Goal: Information Seeking & Learning: Check status

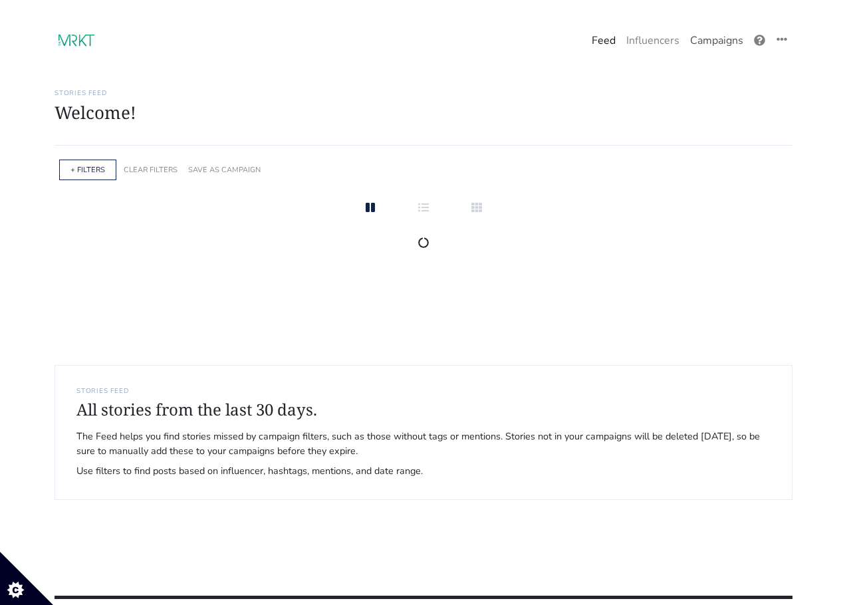
click at [724, 40] on link "Campaigns" at bounding box center [716, 40] width 64 height 27
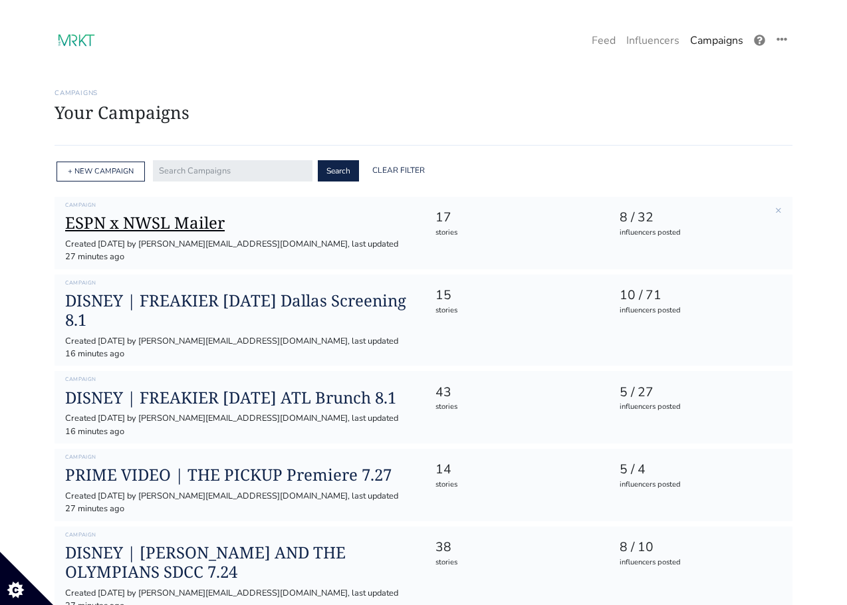
click at [130, 221] on h1 "ESPN x NWSL Mailer" at bounding box center [239, 222] width 348 height 19
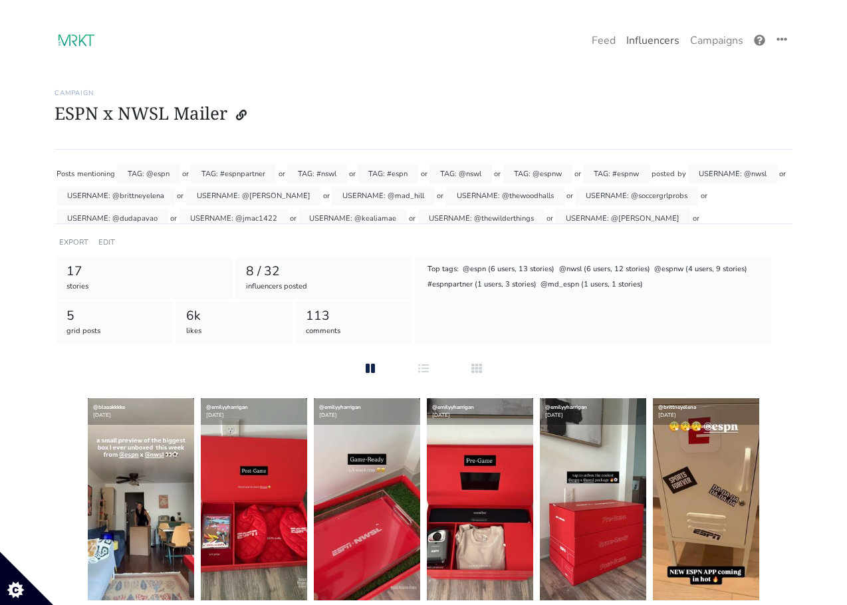
click at [643, 37] on link "Influencers" at bounding box center [653, 40] width 64 height 27
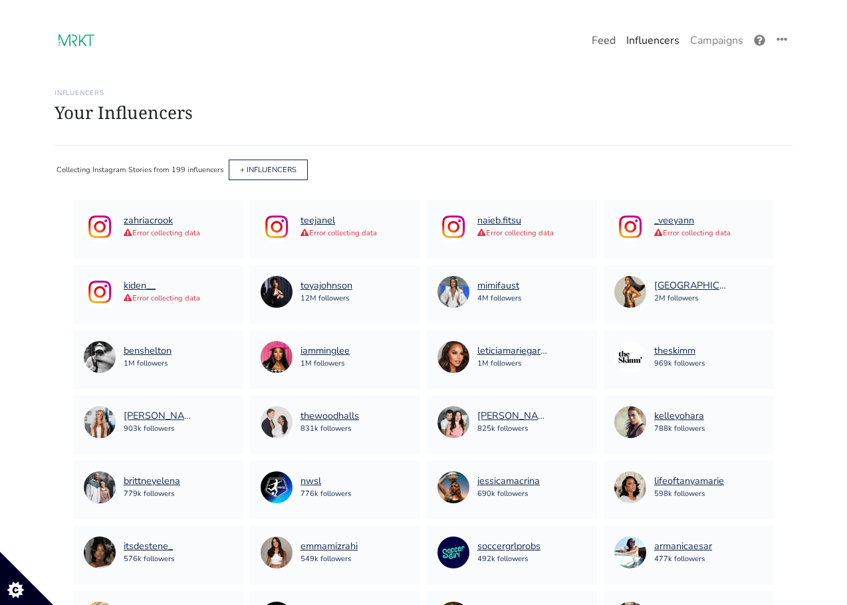
click at [611, 44] on link "Feed" at bounding box center [603, 40] width 35 height 27
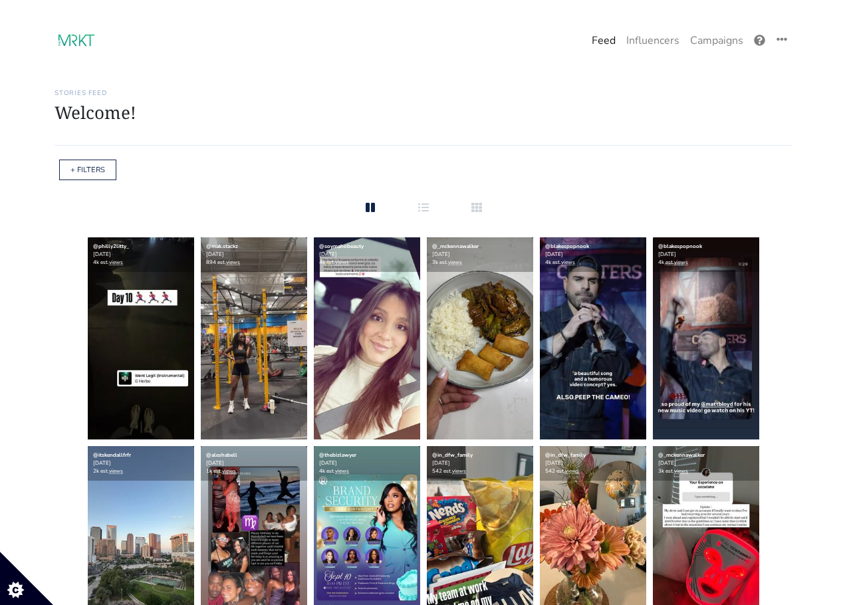
click at [81, 175] on div "+ FILTERS" at bounding box center [87, 169] width 57 height 21
click at [82, 165] on link "+ FILTERS" at bounding box center [87, 170] width 35 height 10
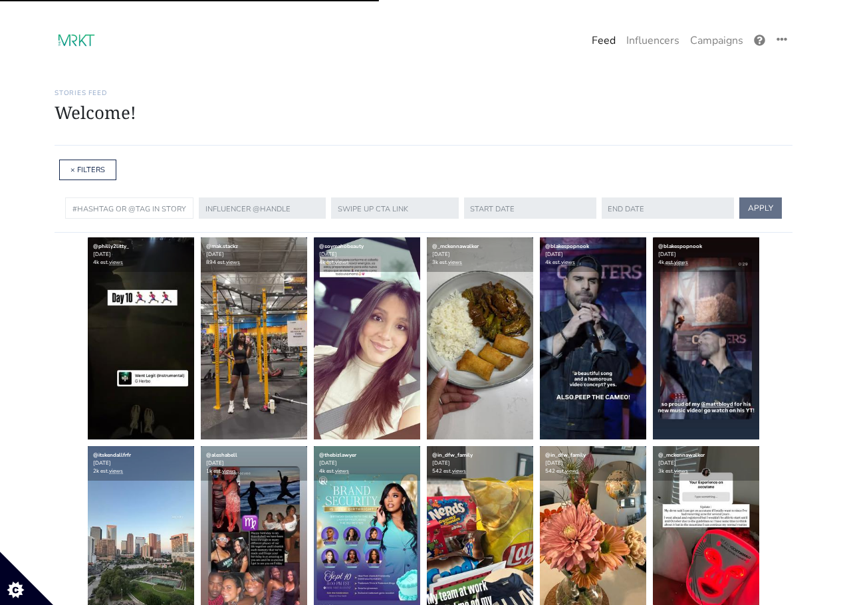
click at [127, 213] on input "text" at bounding box center [129, 207] width 128 height 21
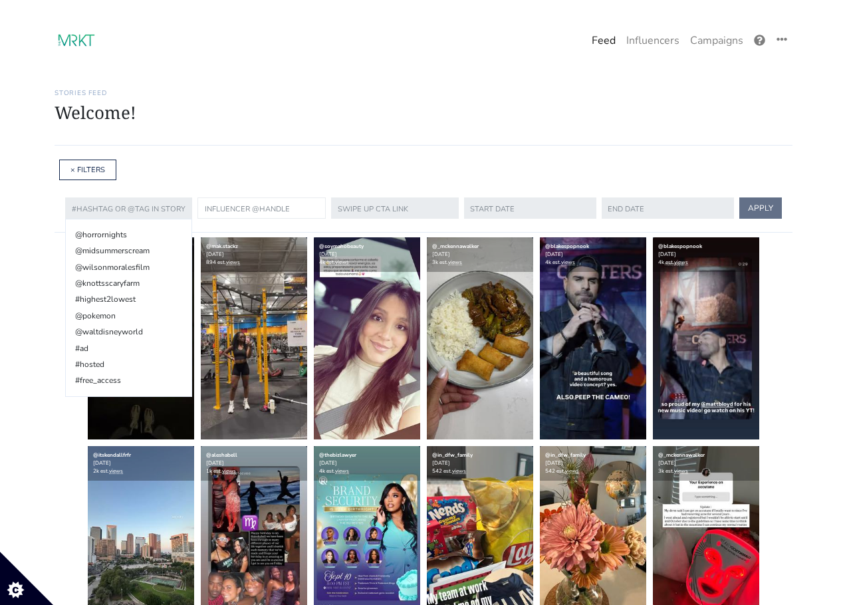
click at [201, 207] on input "text" at bounding box center [261, 207] width 128 height 21
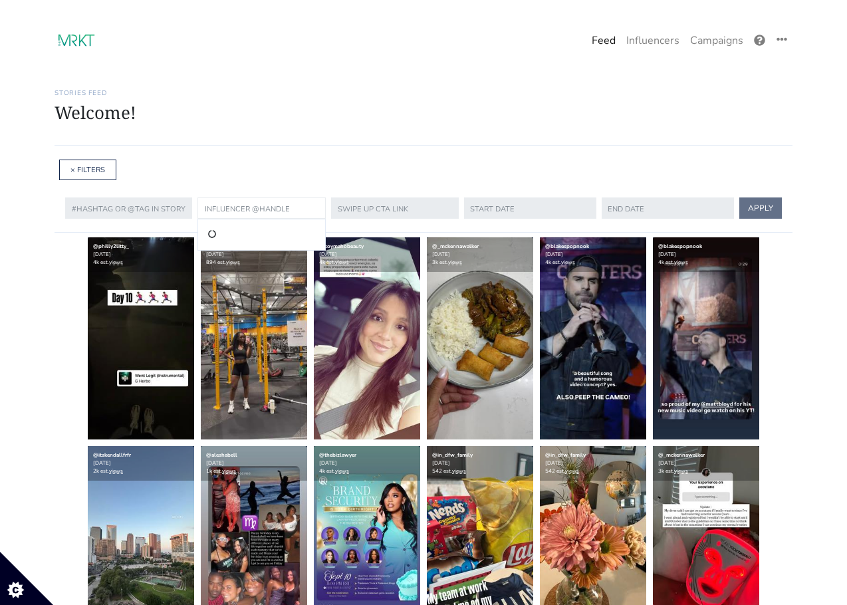
paste input "jessicamacrina"
type input "jessicamacrina"
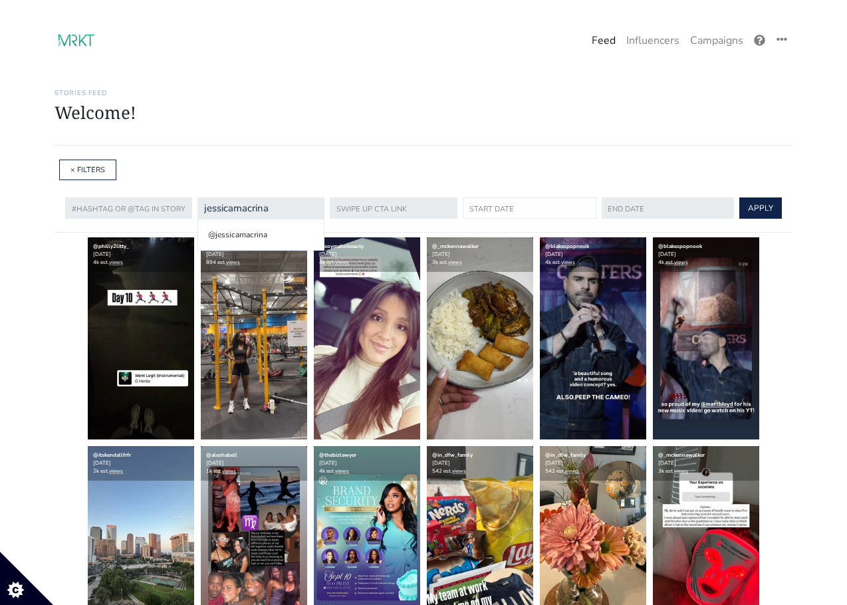
click at [540, 210] on input "text" at bounding box center [529, 207] width 134 height 21
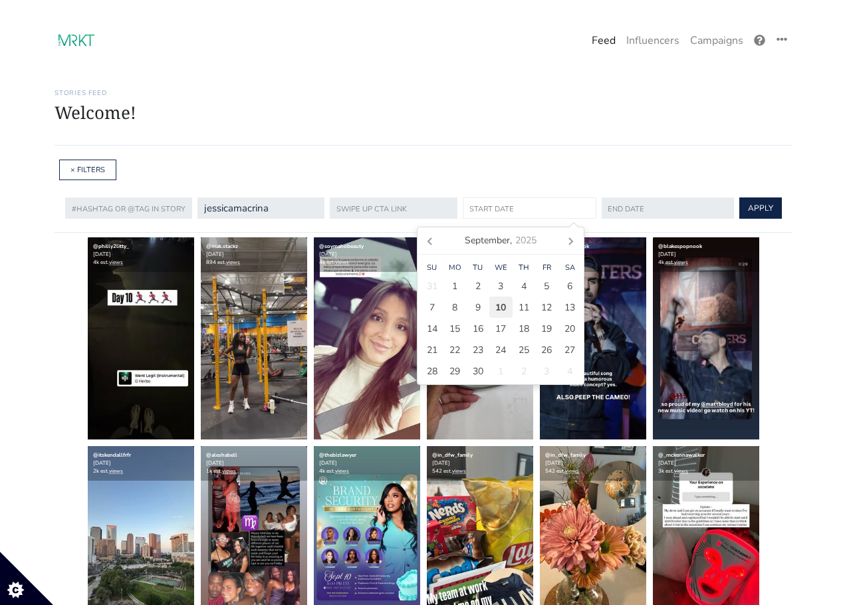
click at [500, 312] on span "10" at bounding box center [500, 307] width 11 height 14
type input "[DATE]"
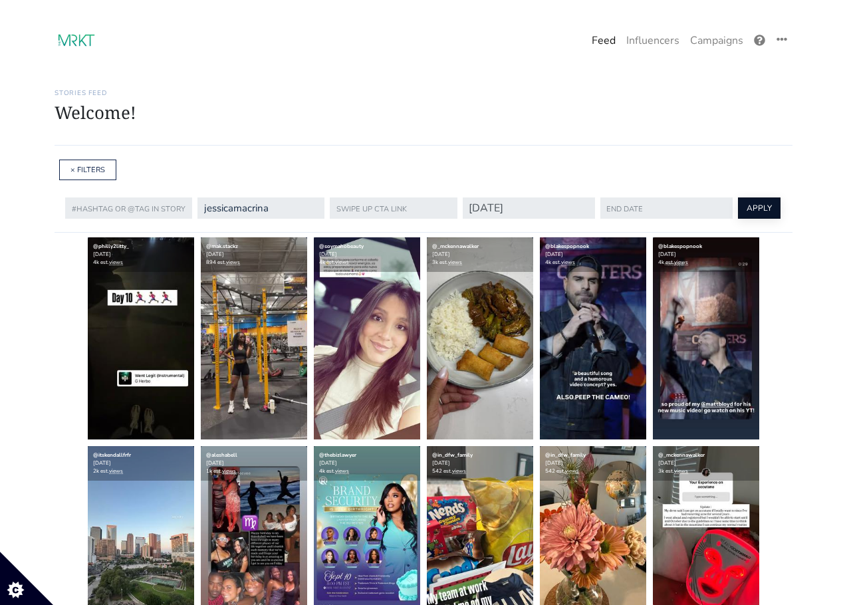
click at [740, 203] on button "APPLY" at bounding box center [759, 207] width 43 height 21
